Goal: Navigation & Orientation: Find specific page/section

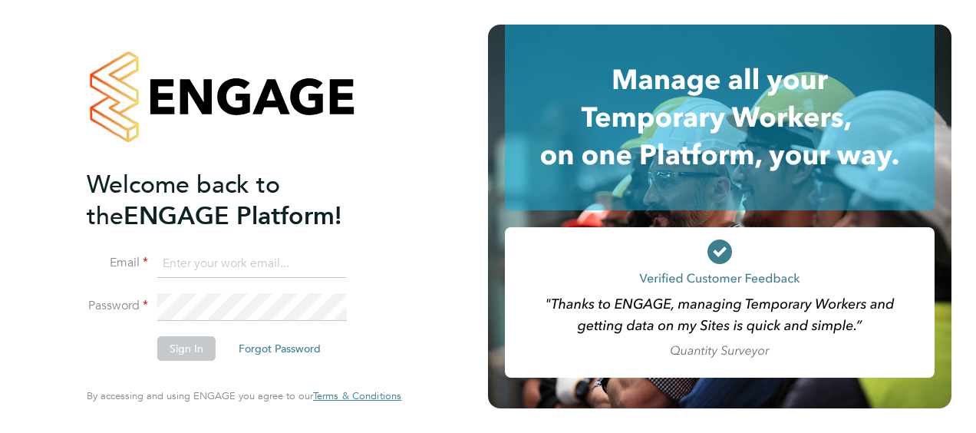
type input "[PERSON_NAME][EMAIL_ADDRESS][PERSON_NAME][DOMAIN_NAME]"
click at [184, 355] on button "Sign In" at bounding box center [186, 348] width 58 height 25
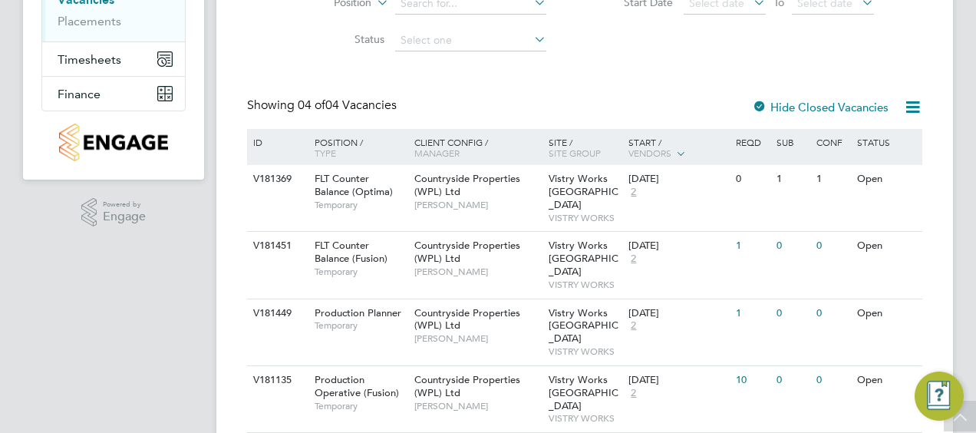
scroll to position [240, 0]
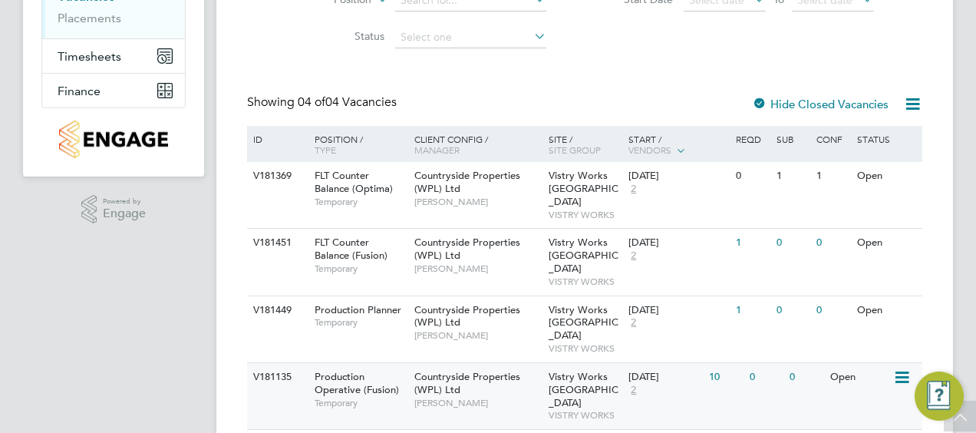
click at [635, 384] on span "2" at bounding box center [633, 390] width 10 height 13
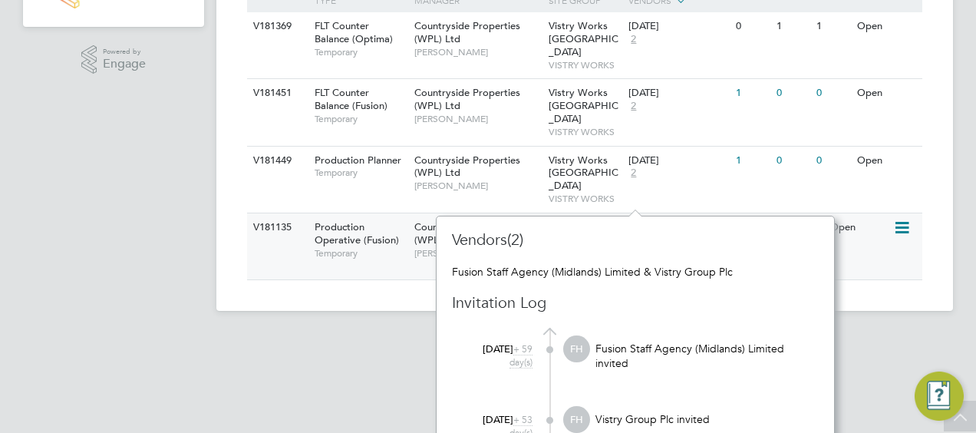
scroll to position [388, 0]
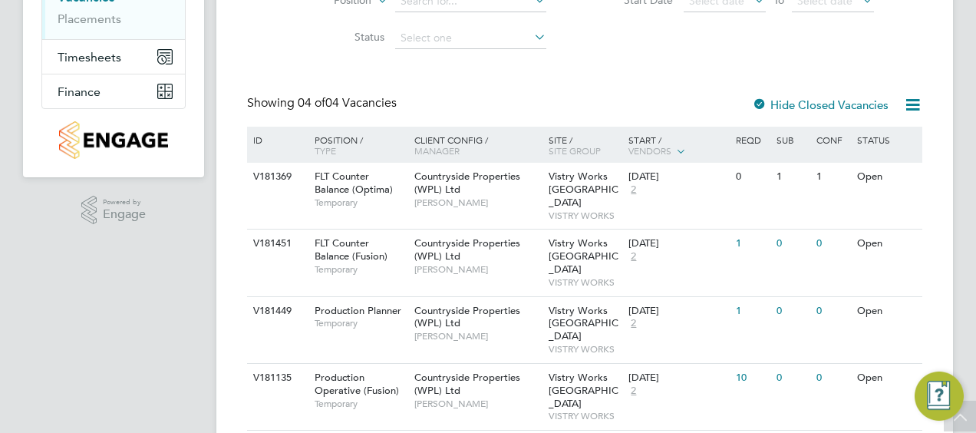
scroll to position [240, 0]
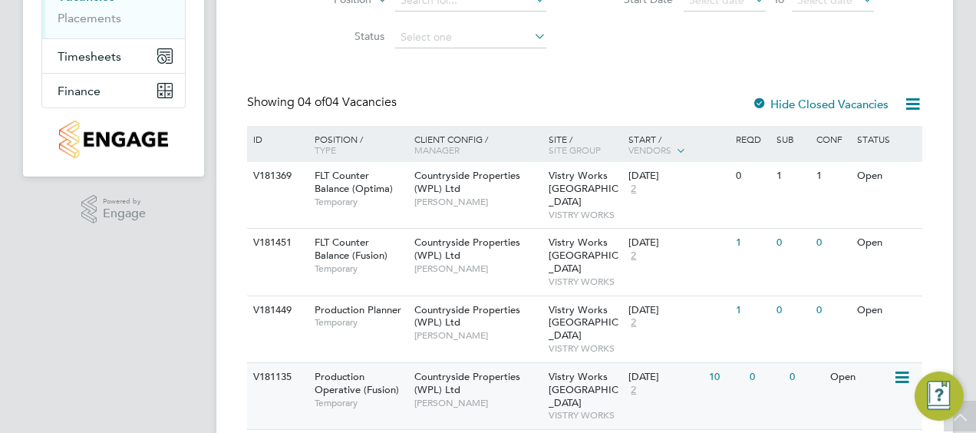
click at [635, 384] on span "2" at bounding box center [633, 390] width 10 height 13
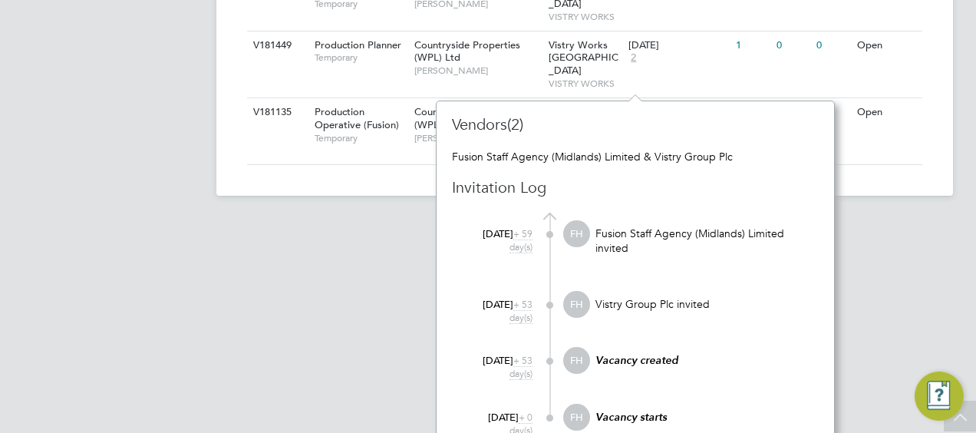
scroll to position [530, 0]
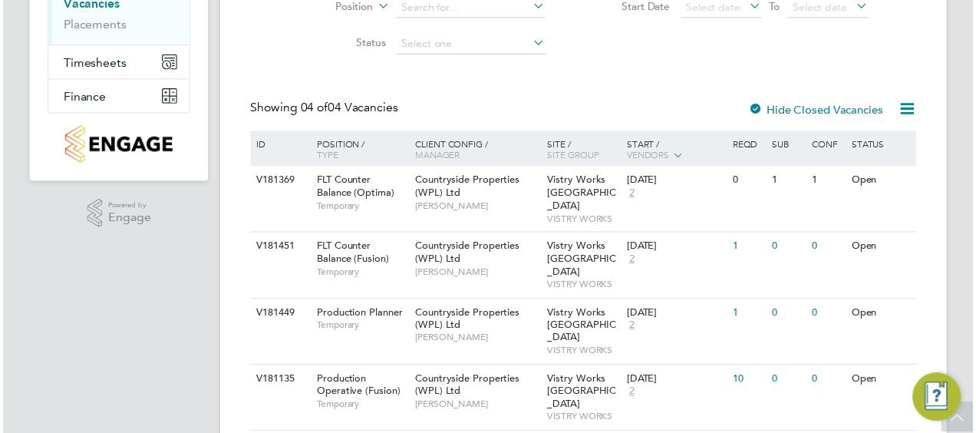
scroll to position [14, 11]
